Goal: Entertainment & Leisure: Consume media (video, audio)

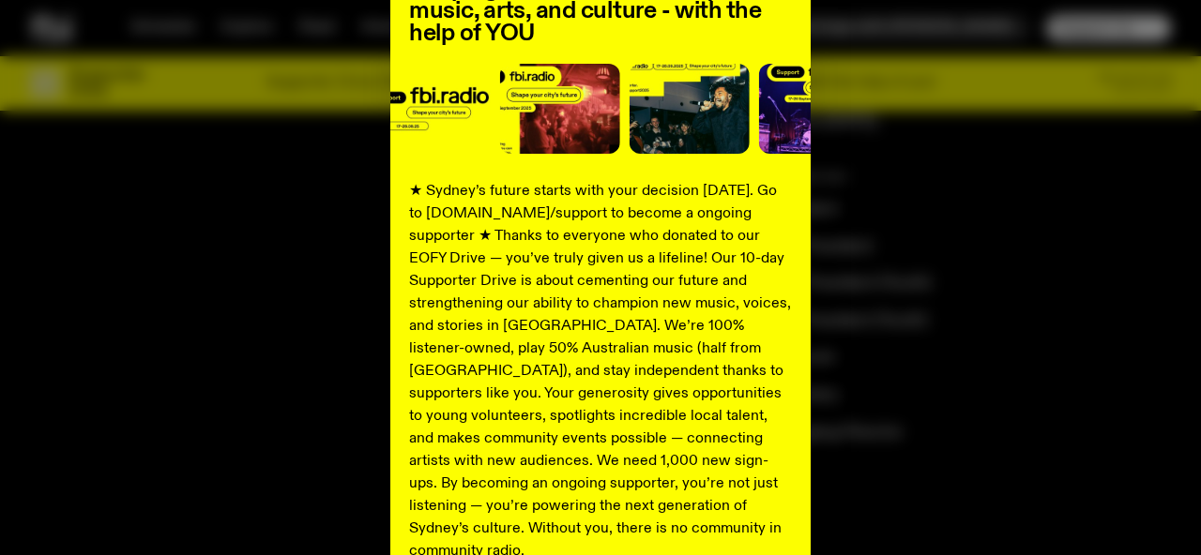
scroll to position [372, 0]
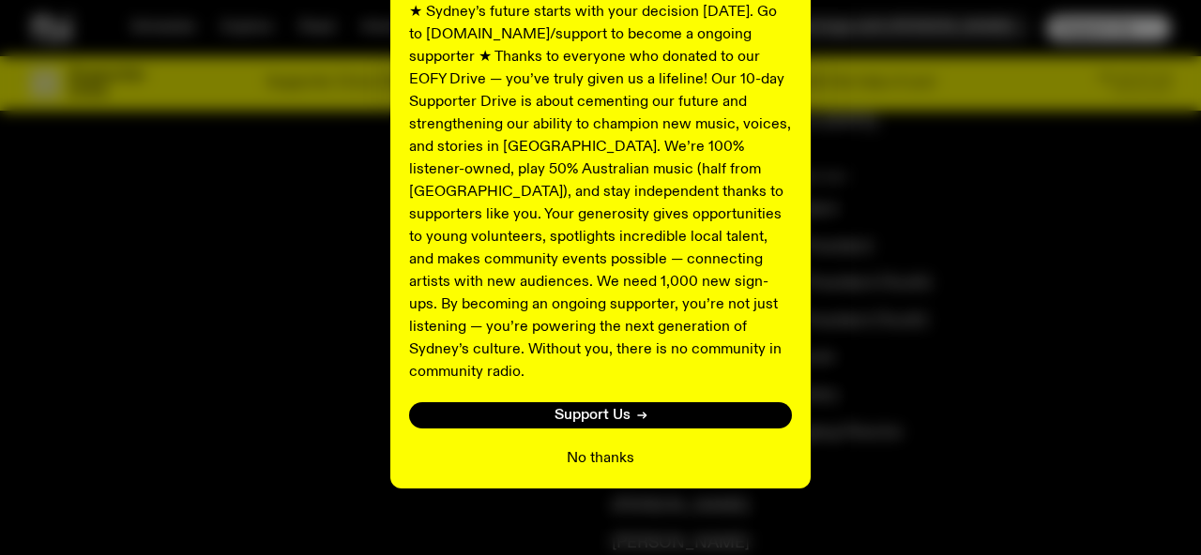
click at [617, 447] on button "No thanks" at bounding box center [601, 458] width 68 height 23
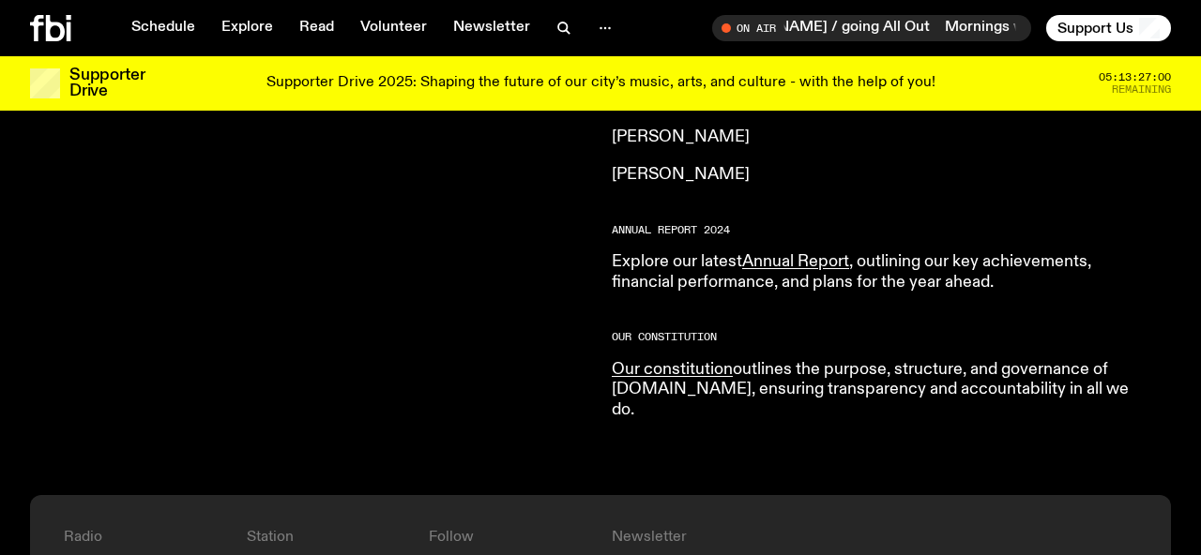
scroll to position [1781, 0]
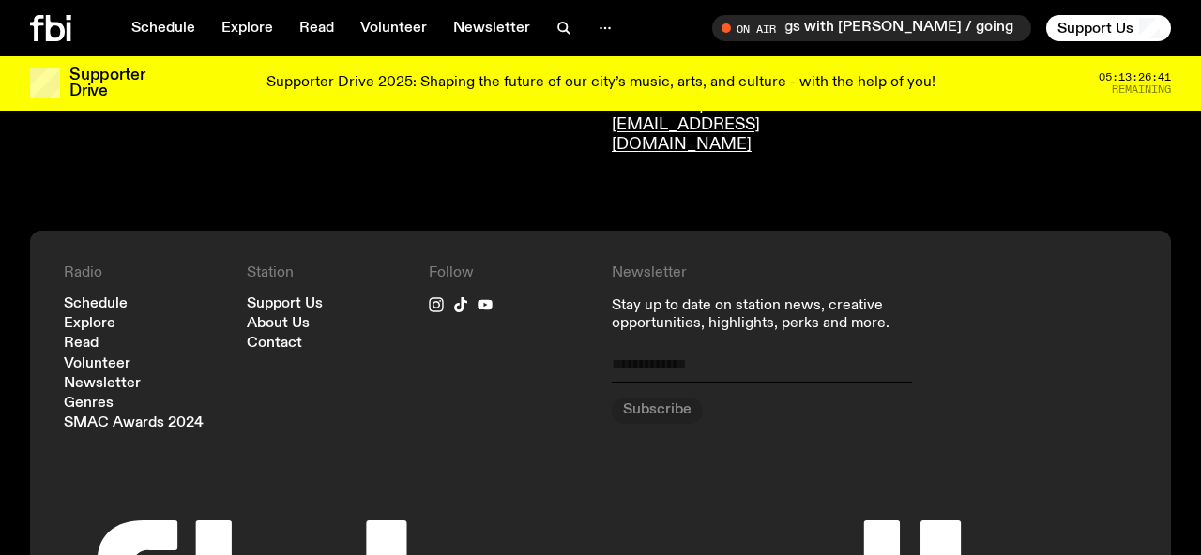
scroll to position [1527, 0]
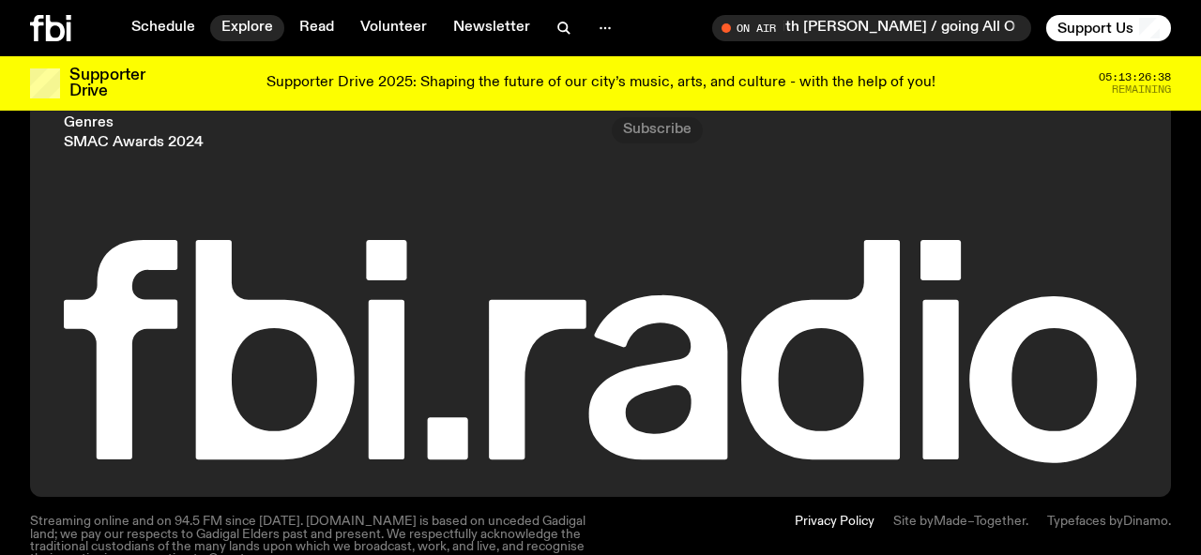
click at [233, 26] on link "Explore" at bounding box center [247, 28] width 74 height 26
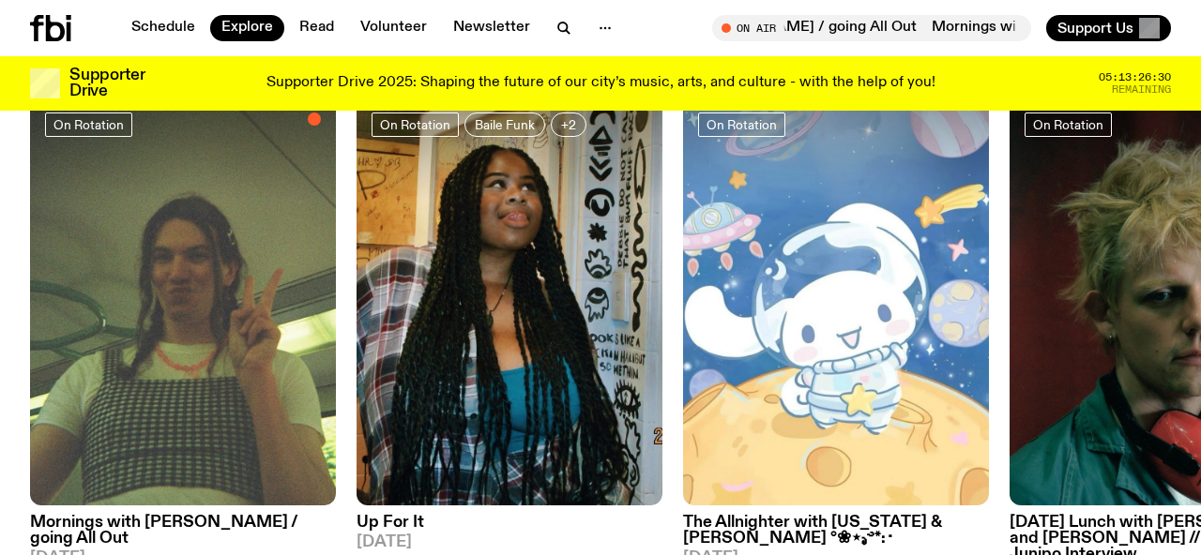
scroll to position [844, 0]
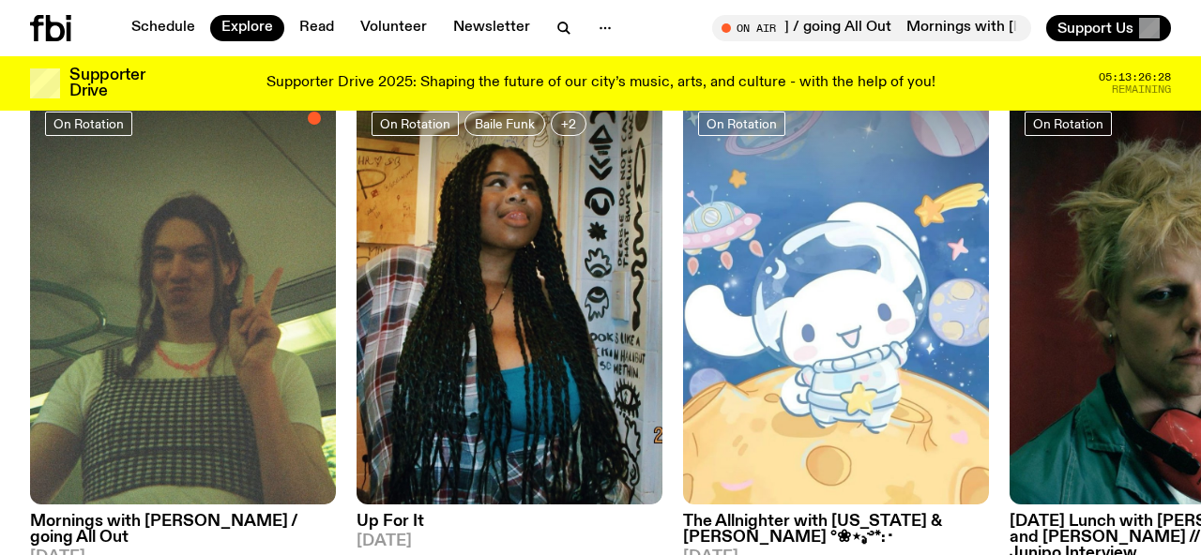
click at [734, 514] on h3 "The Allnighter with [US_STATE] & [PERSON_NAME] °❀⋆.ೃ࿔*:･" at bounding box center [836, 530] width 306 height 32
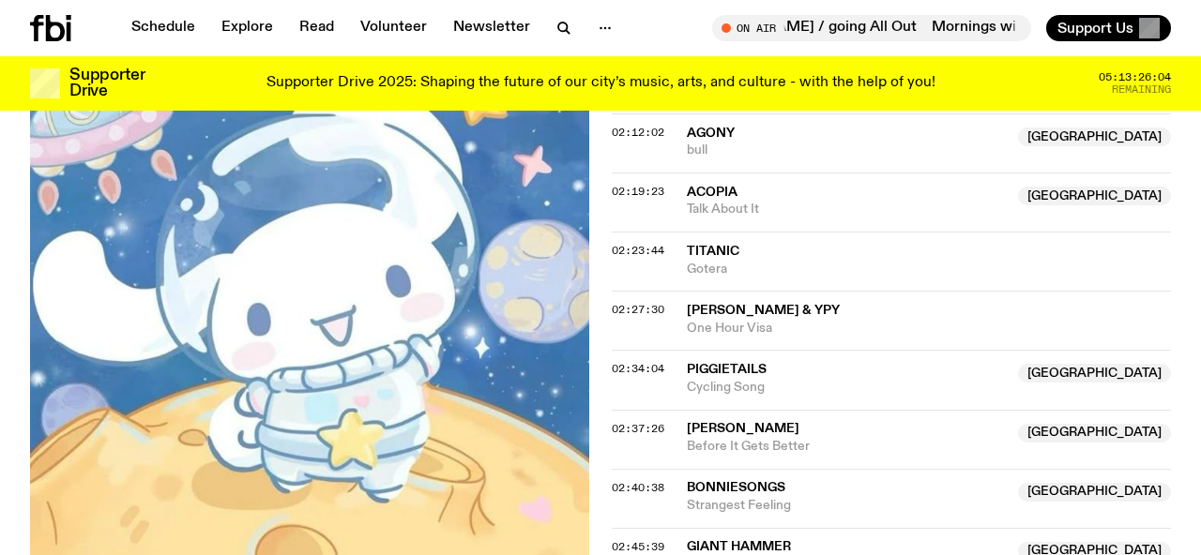
scroll to position [2334, 0]
